Goal: Task Accomplishment & Management: Use online tool/utility

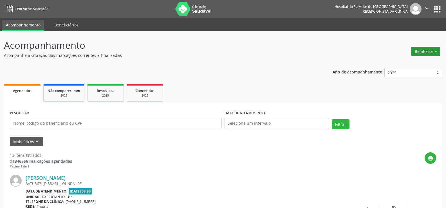
click at [419, 51] on button "Relatórios" at bounding box center [425, 52] width 29 height 10
click at [411, 65] on link "Agendamentos" at bounding box center [410, 64] width 60 height 8
select select "7"
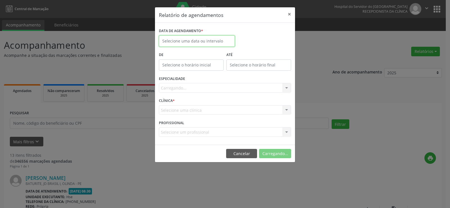
click at [225, 43] on body "Central de Marcação Hospital do Servidor do [GEOGRAPHIC_DATA] Recepcionista da …" at bounding box center [225, 104] width 450 height 208
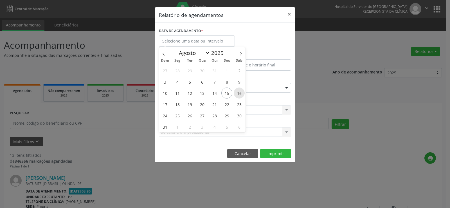
click at [243, 92] on span "16" at bounding box center [239, 92] width 11 height 11
type input "[DATE]"
click at [243, 92] on span "16" at bounding box center [239, 92] width 11 height 11
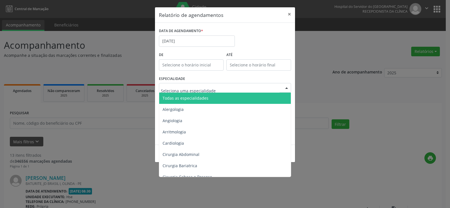
click at [209, 94] on span "Todas as especialidades" at bounding box center [225, 98] width 132 height 11
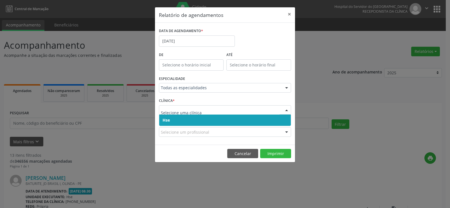
click at [191, 120] on span "Hse" at bounding box center [225, 119] width 132 height 11
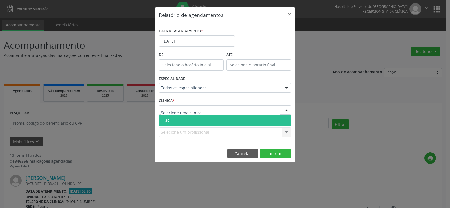
click at [192, 116] on span "Hse" at bounding box center [225, 119] width 132 height 11
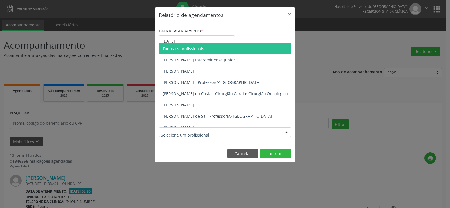
click at [163, 50] on span "Todos os profissionais" at bounding box center [184, 48] width 42 height 5
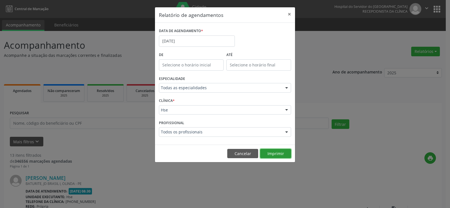
click at [275, 156] on button "Imprimir" at bounding box center [275, 154] width 31 height 10
